Goal: Task Accomplishment & Management: Manage account settings

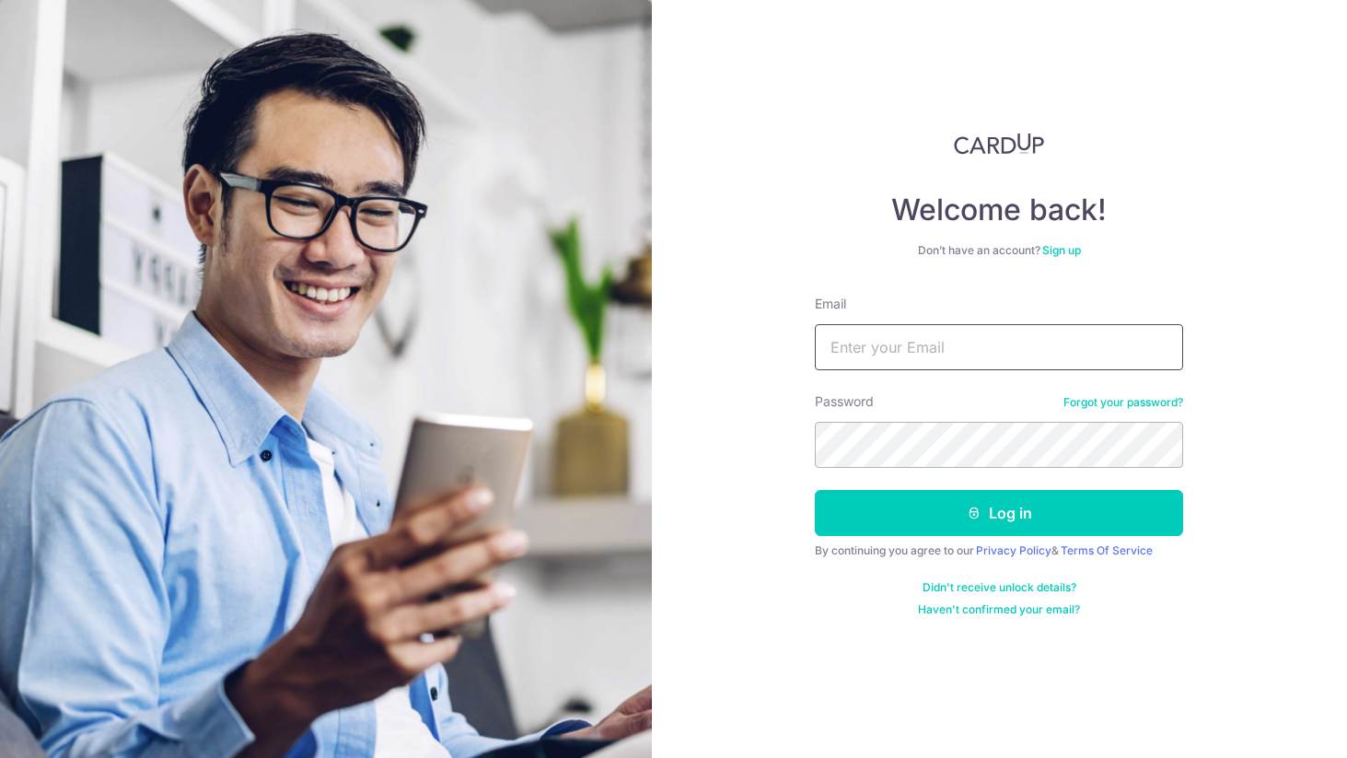
click at [888, 347] on input "Email" at bounding box center [999, 347] width 368 height 46
click at [958, 345] on input "jer" at bounding box center [999, 347] width 368 height 46
click at [1014, 359] on input "[EMAIL_ADDRESS][DOMAIN_NAME]" at bounding box center [999, 347] width 368 height 46
type input "[EMAIL_ADDRESS][DOMAIN_NAME]"
click at [1058, 398] on div "Password Forgot your password?" at bounding box center [999, 429] width 368 height 75
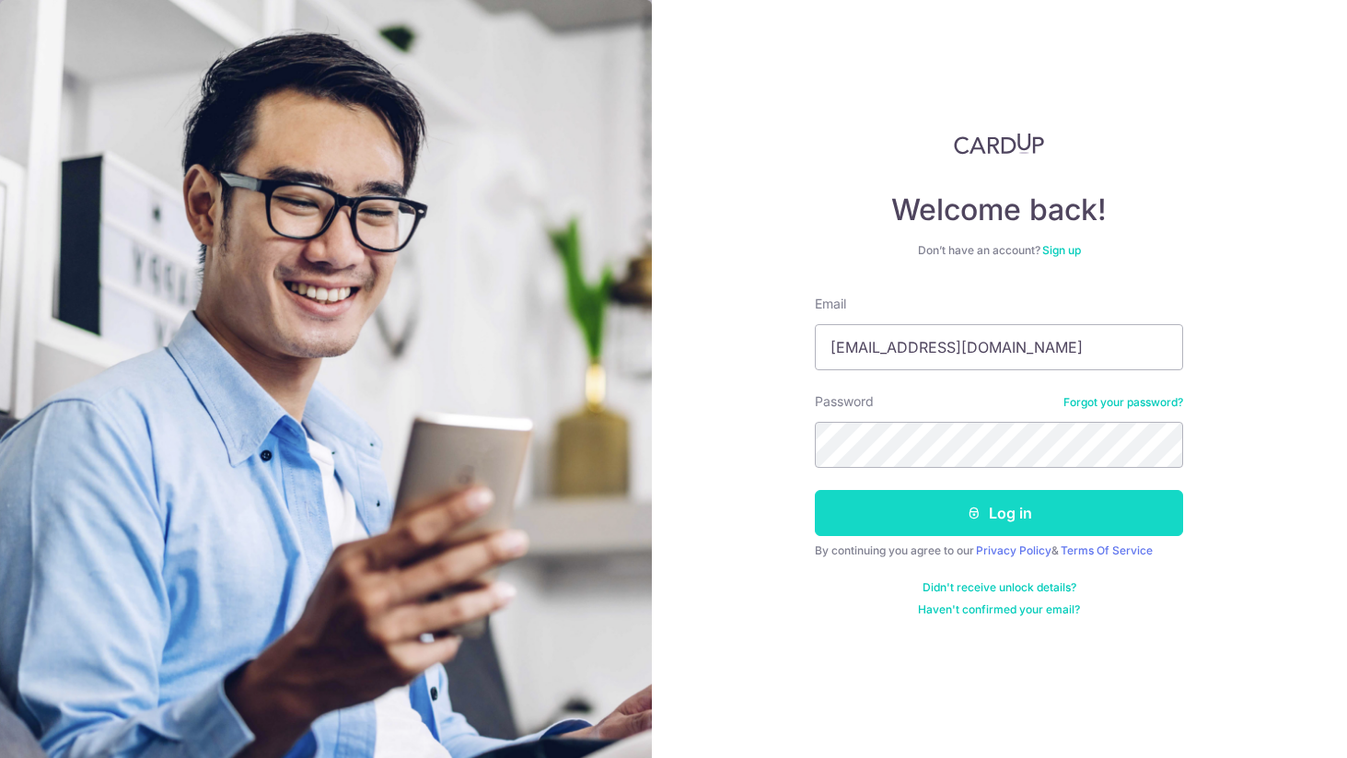
click at [1040, 519] on button "Log in" at bounding box center [999, 513] width 368 height 46
click at [1062, 501] on button "Log in" at bounding box center [999, 513] width 368 height 46
